Goal: Find specific page/section: Find specific page/section

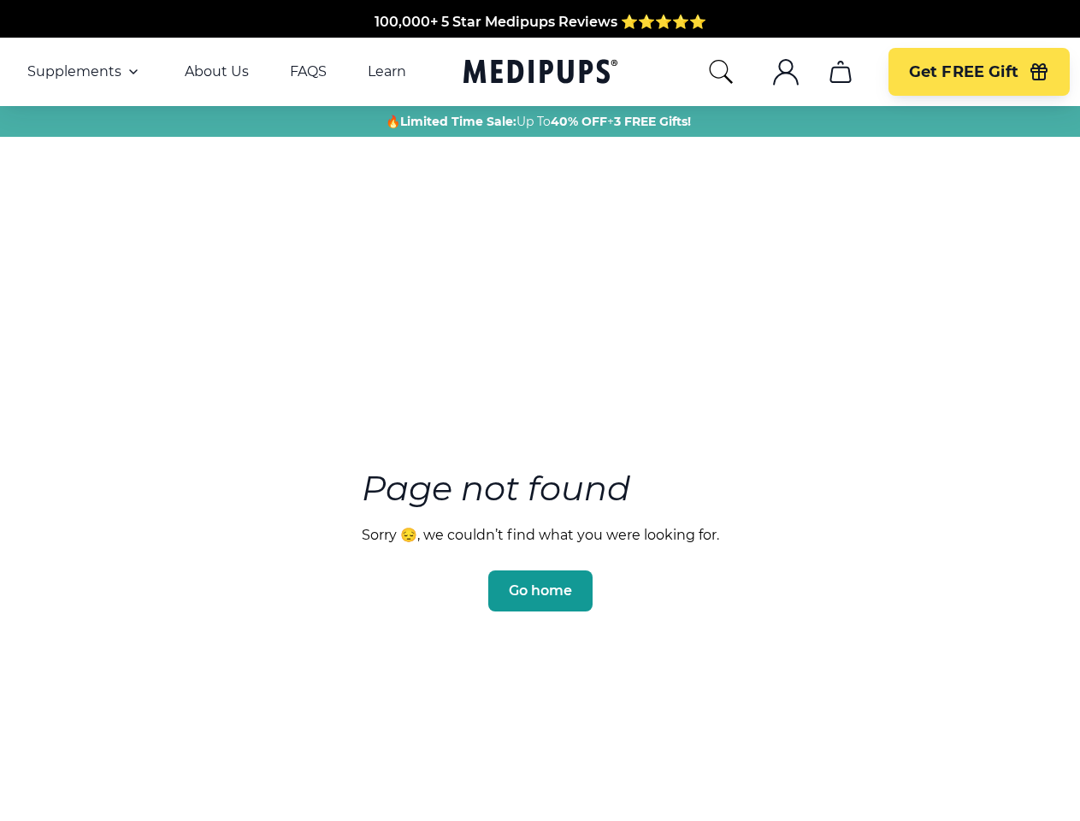
click at [539, 410] on section "Page not found Sorry 😔, we couldn’t find what you were looking for. Go home" at bounding box center [540, 499] width 1080 height 657
click at [85, 72] on span "Supplements" at bounding box center [74, 71] width 94 height 17
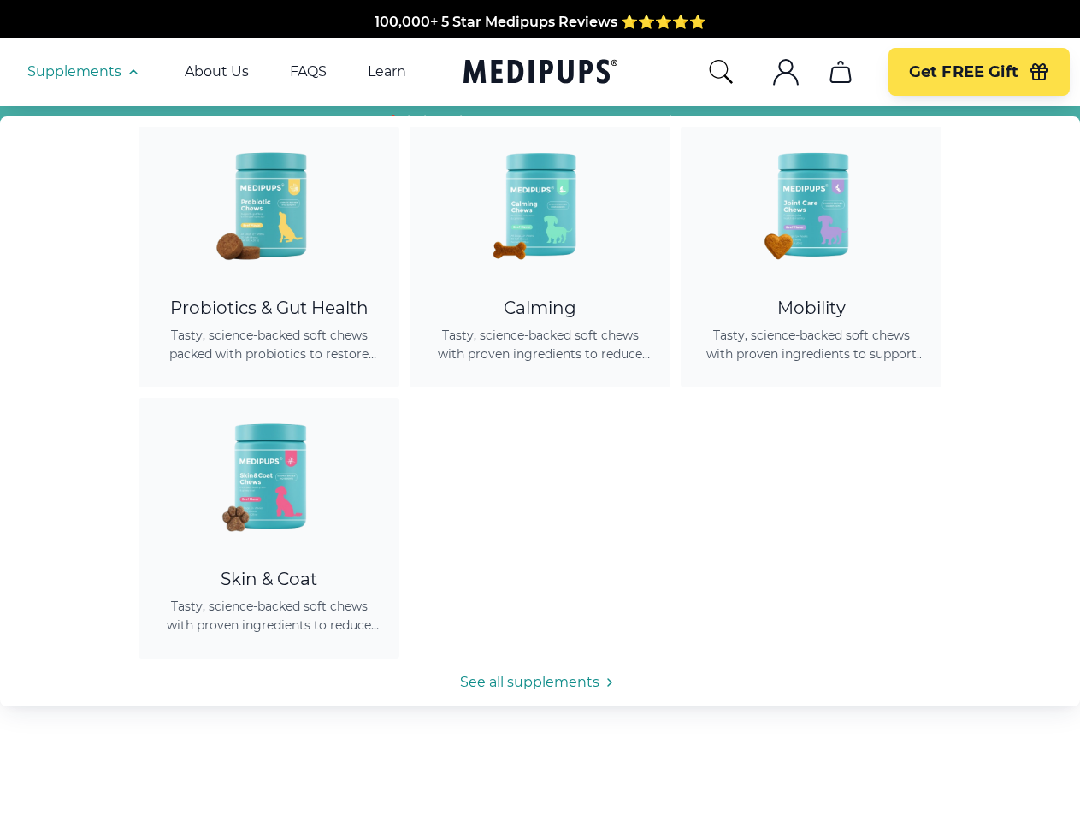
click at [132, 72] on icon "button" at bounding box center [133, 72] width 21 height 21
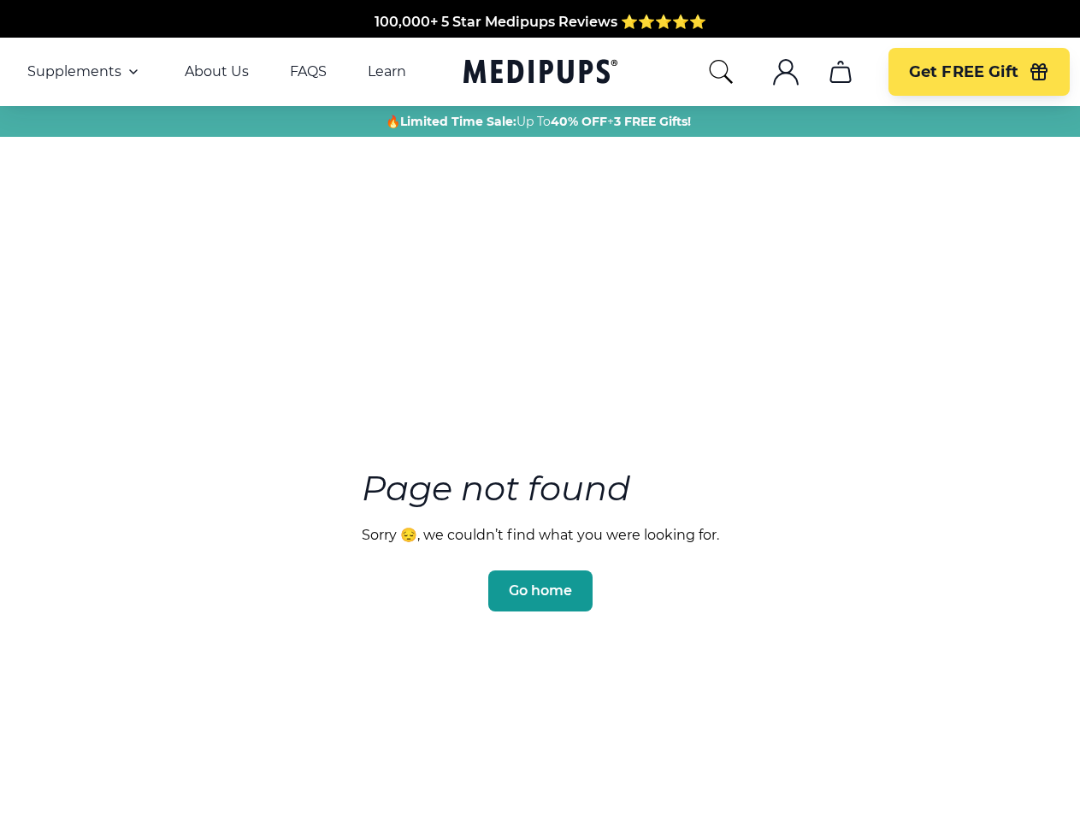
click at [720, 72] on icon "search" at bounding box center [720, 71] width 27 height 27
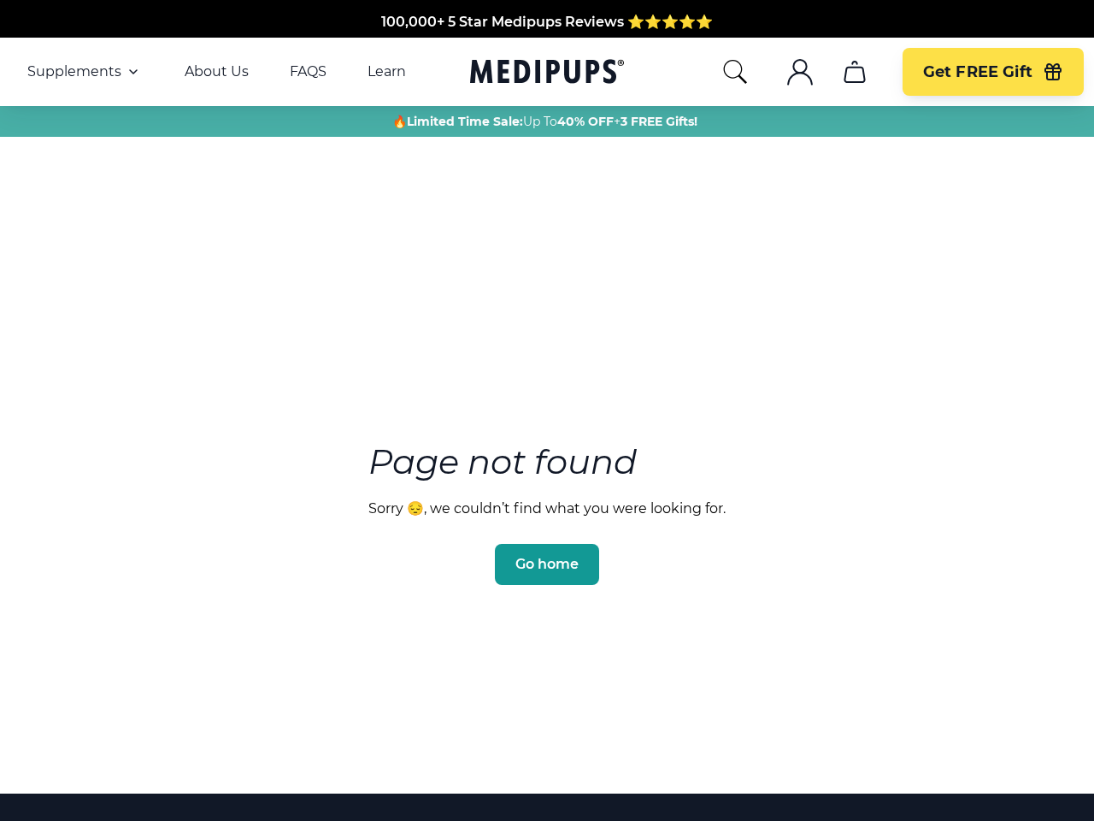
click at [786, 72] on icon ".cls-1{fill:none;stroke:currentColor;stroke-miterlimit:10;stroke-width:1.5px;}" at bounding box center [799, 71] width 27 height 27
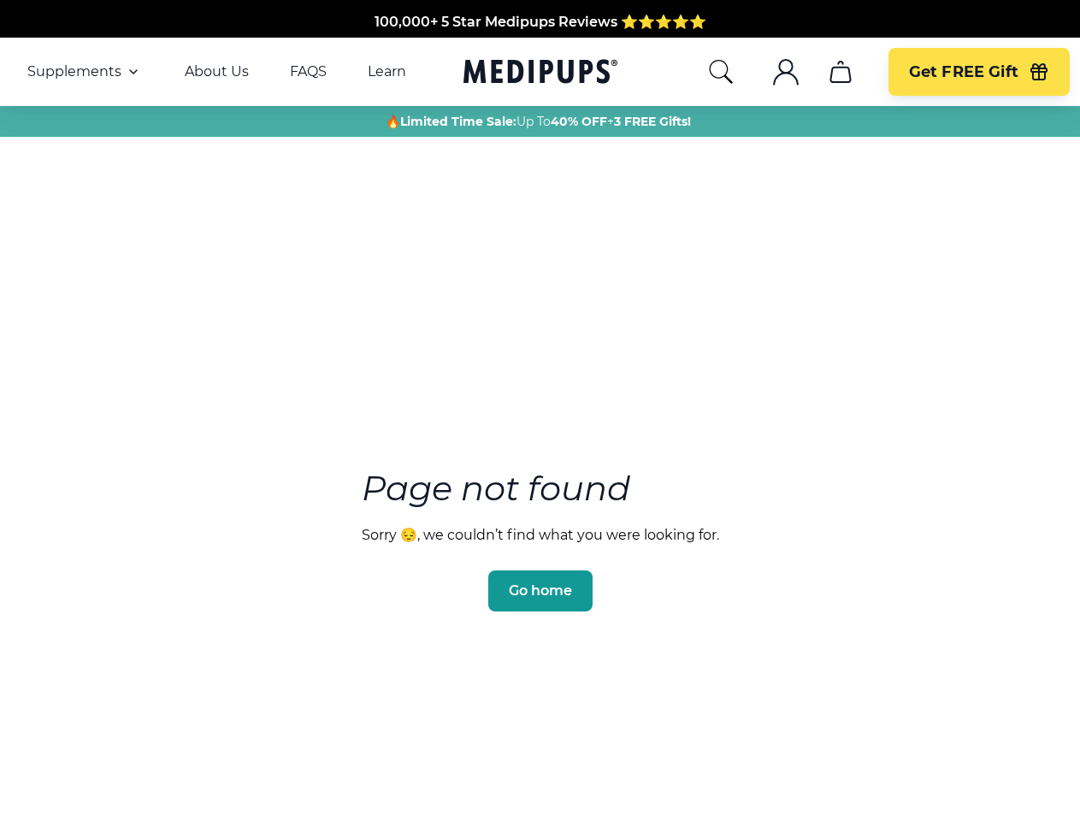
click at [785, 72] on icon ".cls-1{fill:none;stroke:currentColor;stroke-miterlimit:10;stroke-width:1.5px;}" at bounding box center [785, 71] width 27 height 27
click at [839, 72] on icon "cart" at bounding box center [840, 71] width 27 height 27
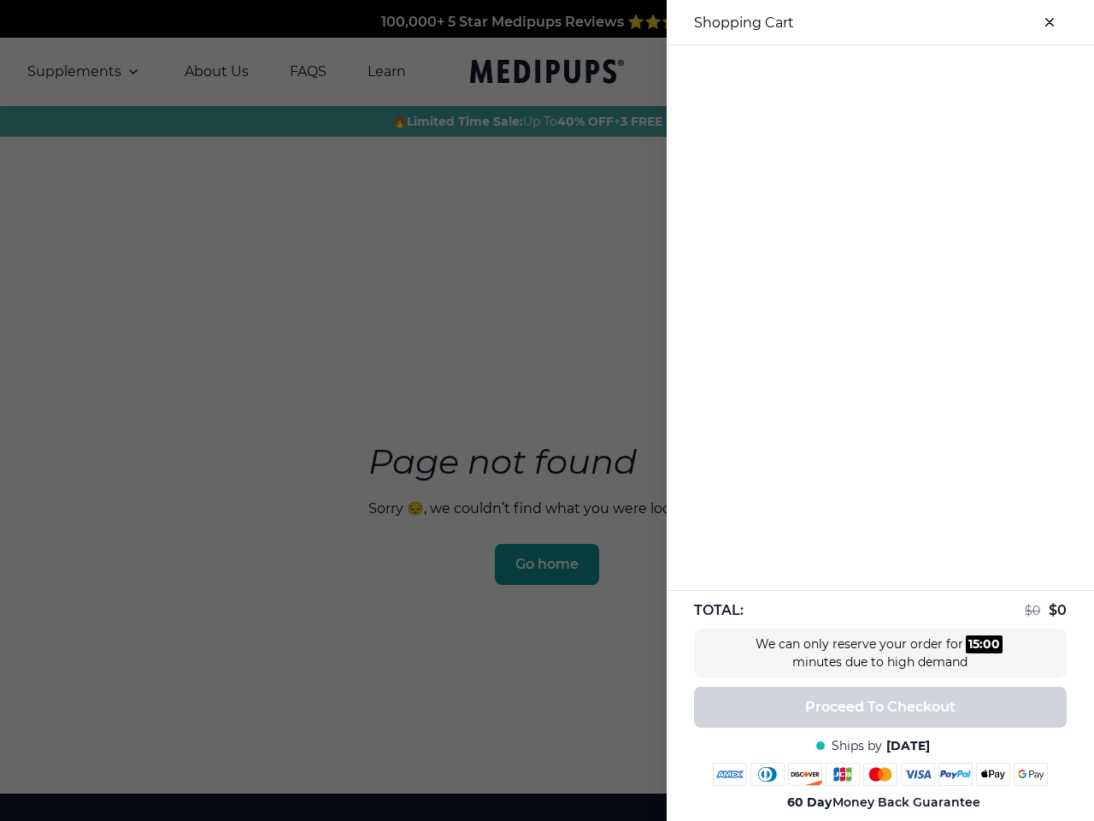
click at [839, 72] on div at bounding box center [547, 410] width 1094 height 821
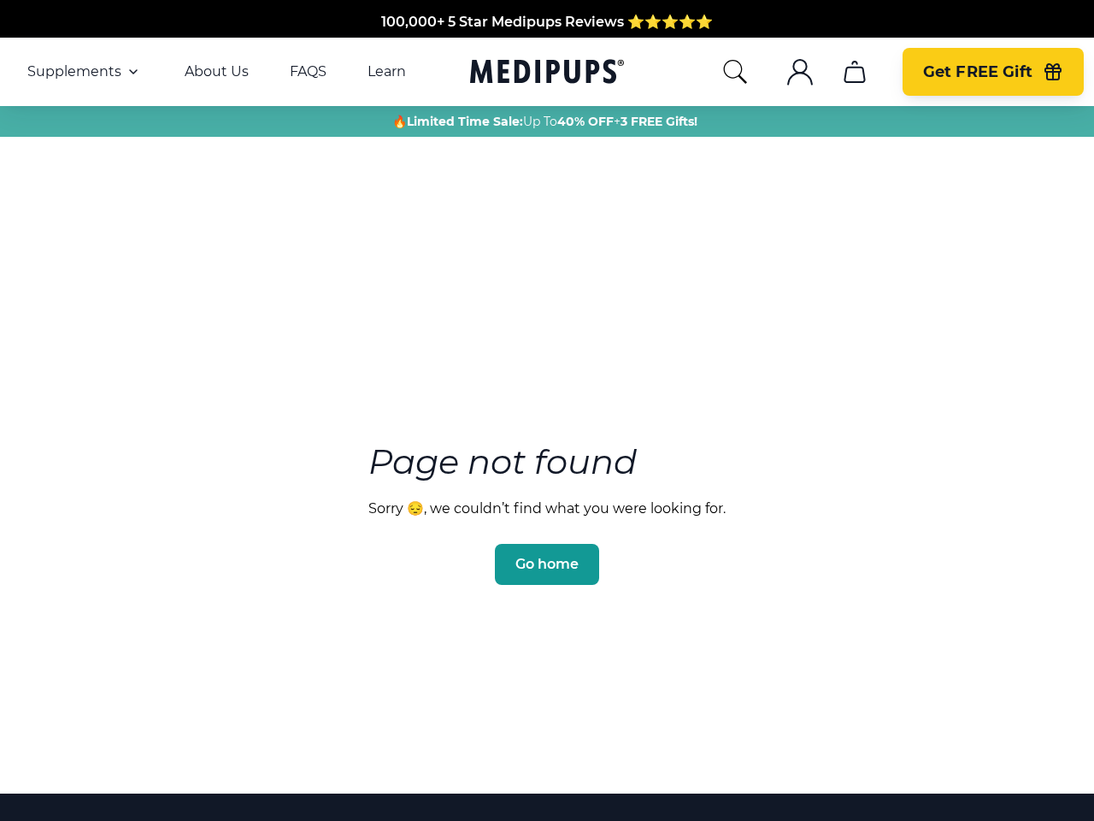
click at [978, 72] on span "Get FREE Gift" at bounding box center [977, 72] width 109 height 20
